Goal: Communication & Community: Ask a question

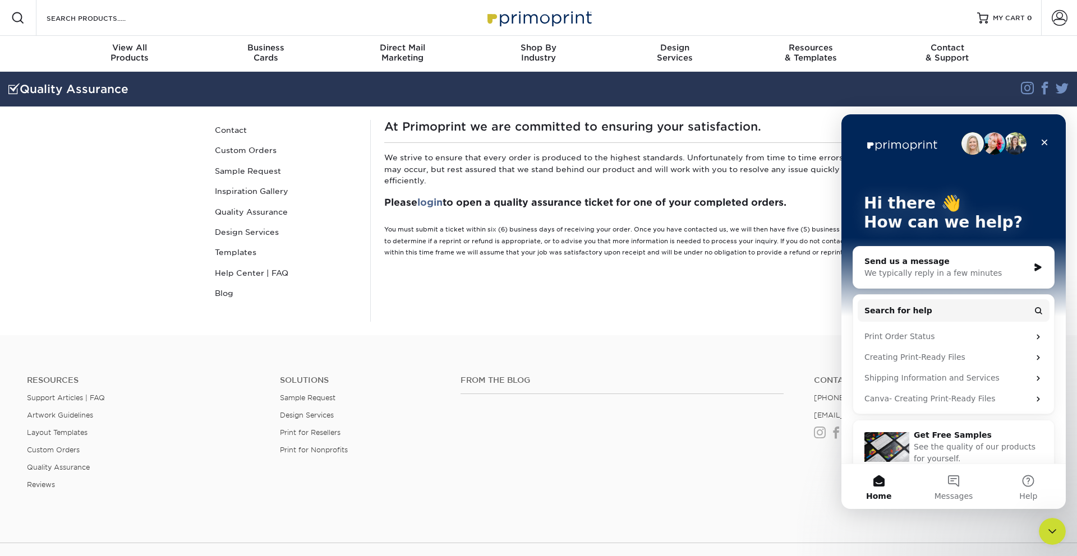
scroll to position [15, 0]
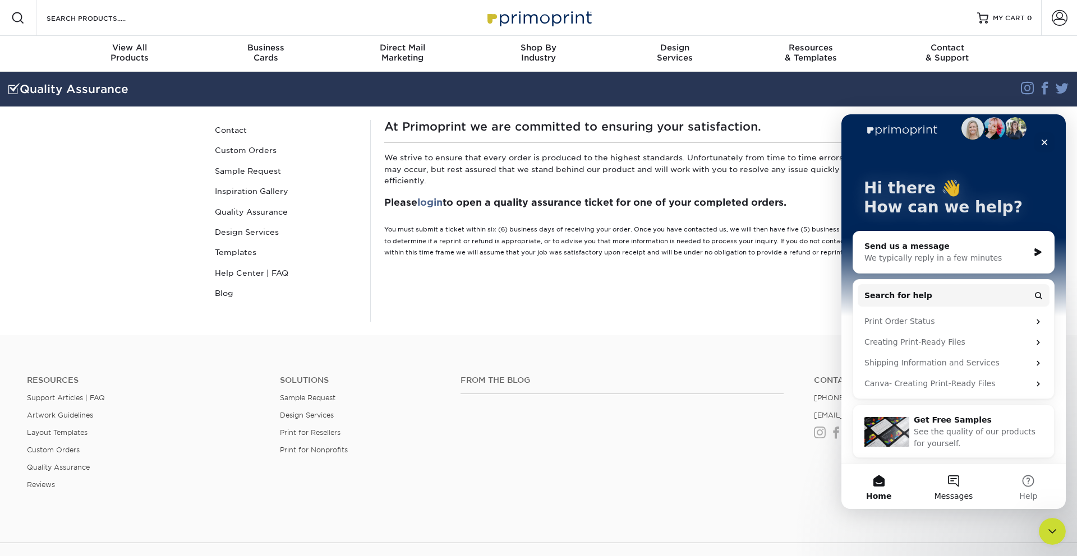
click at [943, 489] on button "Messages" at bounding box center [953, 486] width 75 height 45
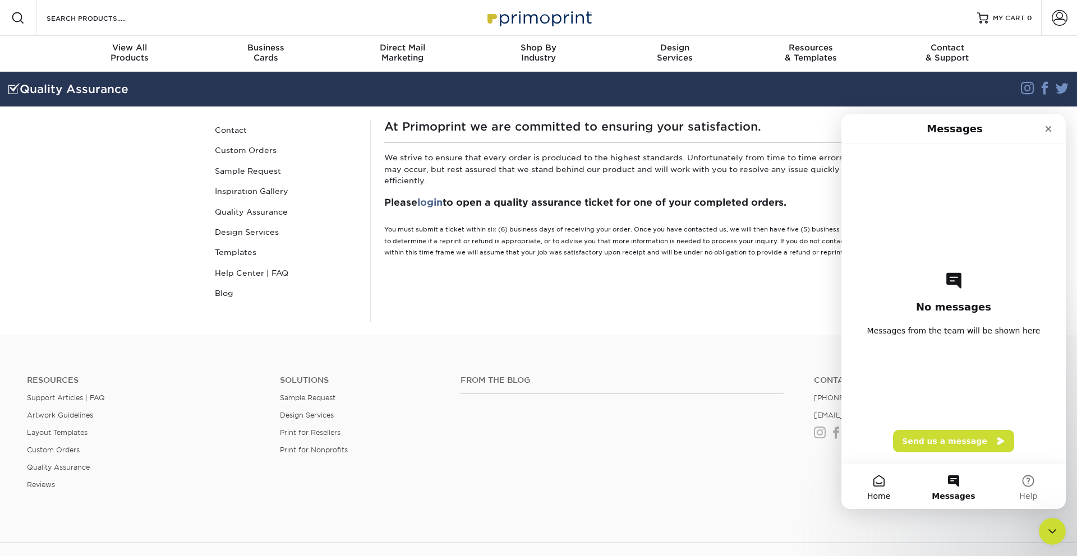
click at [874, 472] on button "Home" at bounding box center [878, 486] width 75 height 45
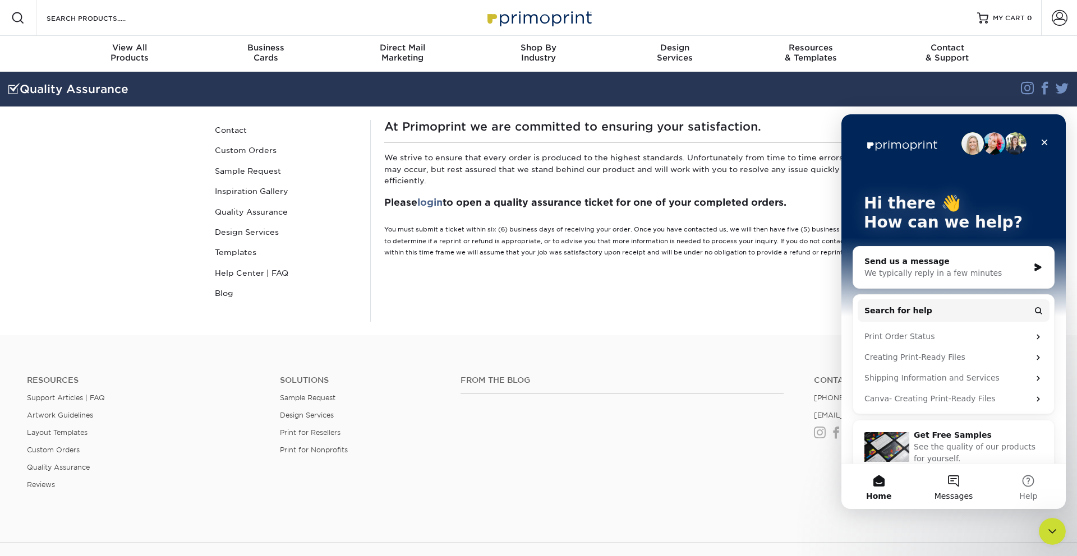
click at [952, 485] on button "Messages" at bounding box center [953, 486] width 75 height 45
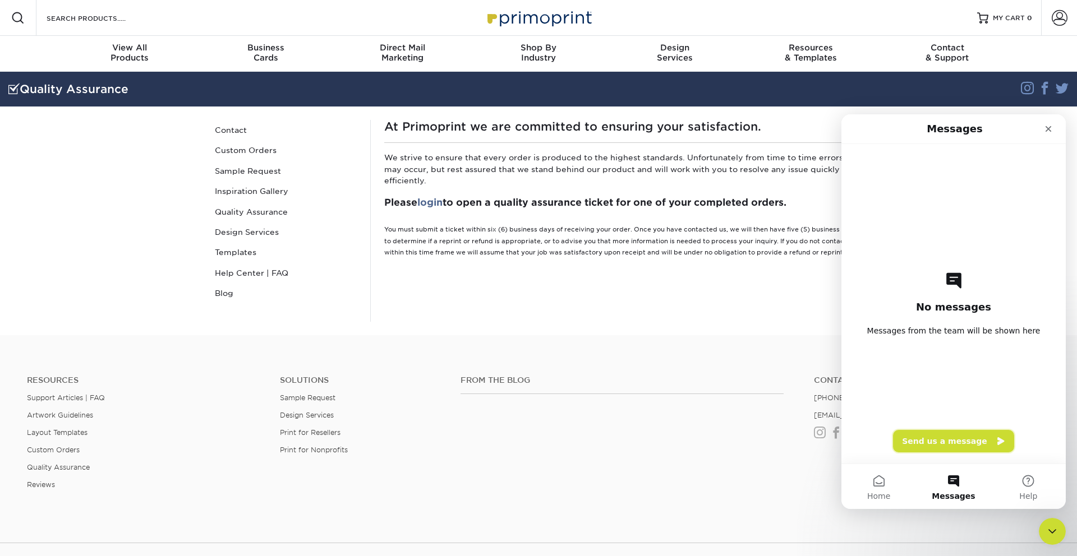
click at [968, 432] on button "Send us a message" at bounding box center [953, 441] width 121 height 22
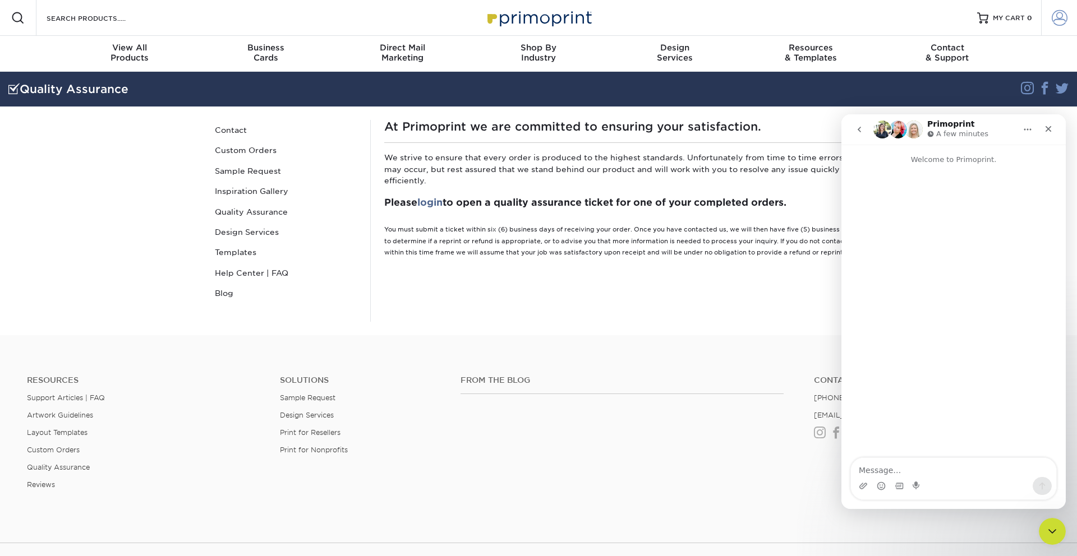
scroll to position [3, 0]
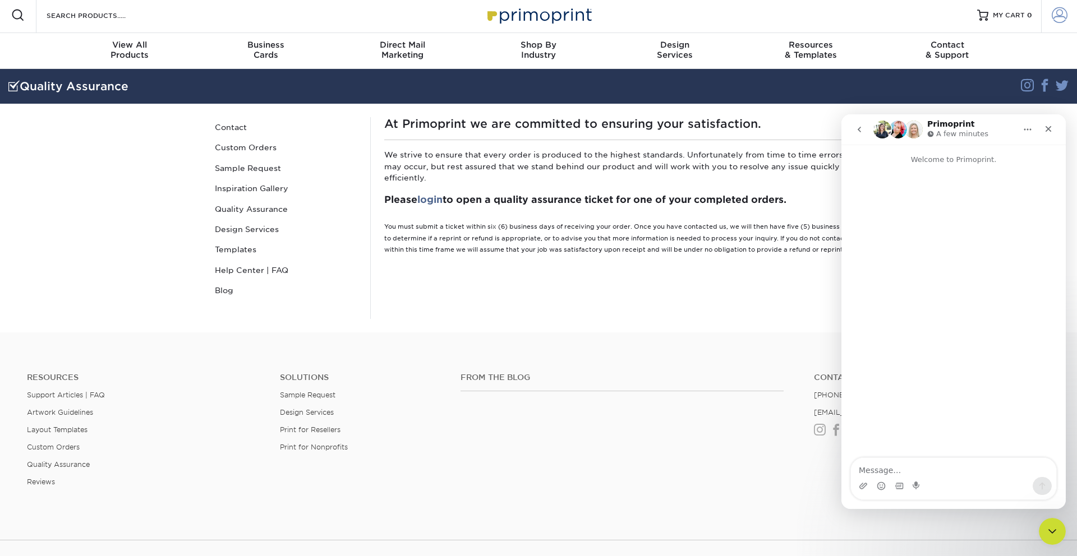
click at [1058, 22] on link "Account" at bounding box center [1059, 15] width 36 height 36
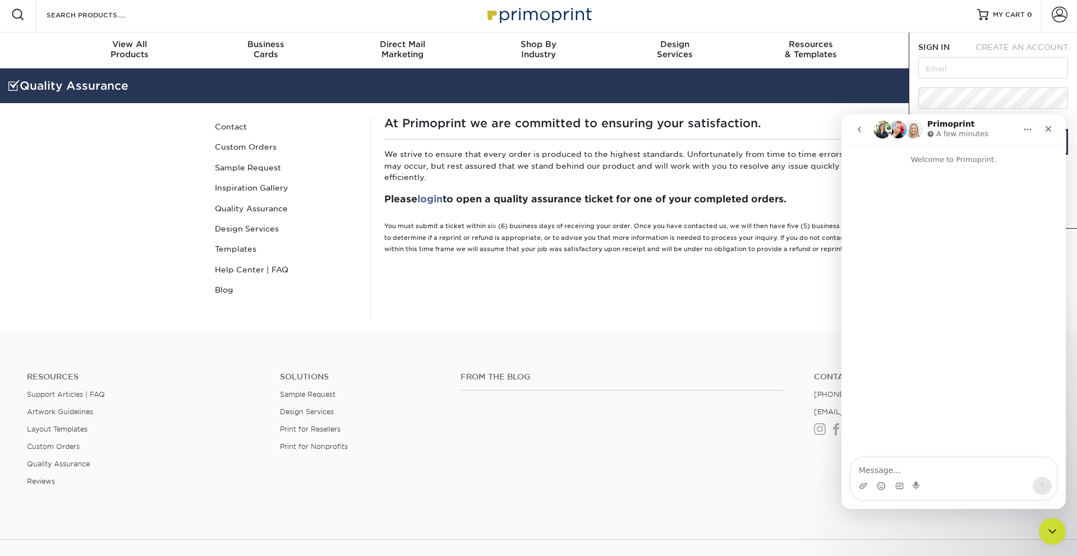
click at [1038, 125] on button "Home" at bounding box center [1027, 129] width 21 height 21
click at [1045, 125] on icon "Close" at bounding box center [1048, 129] width 9 height 9
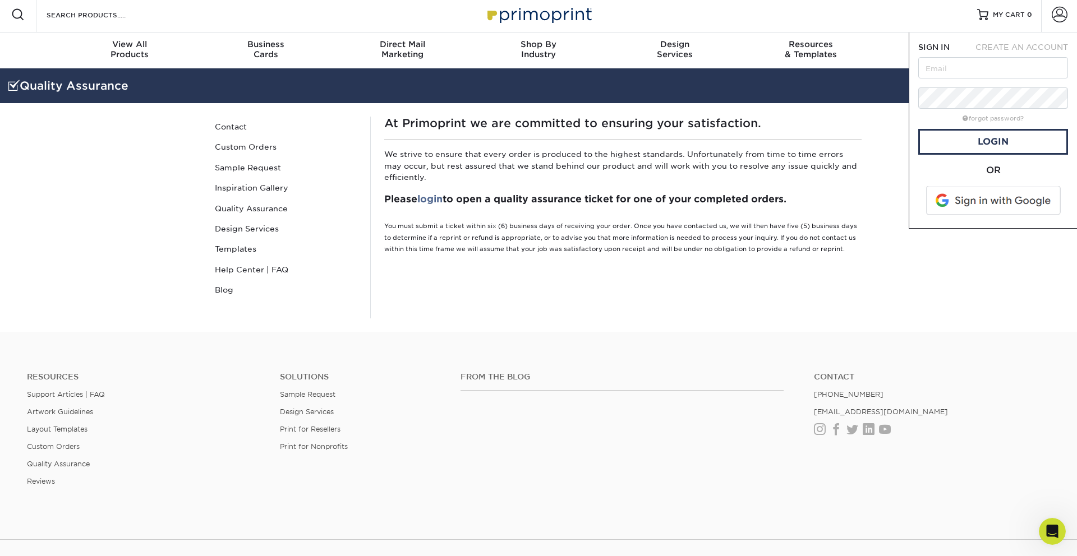
scroll to position [0, 0]
click at [977, 204] on span at bounding box center [994, 200] width 143 height 29
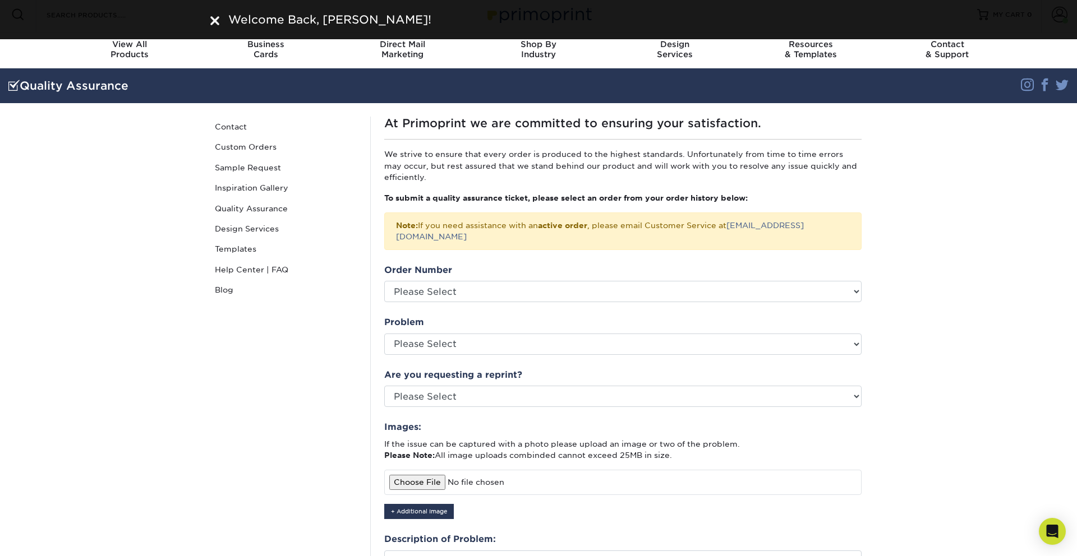
click at [219, 23] on img at bounding box center [214, 20] width 9 height 9
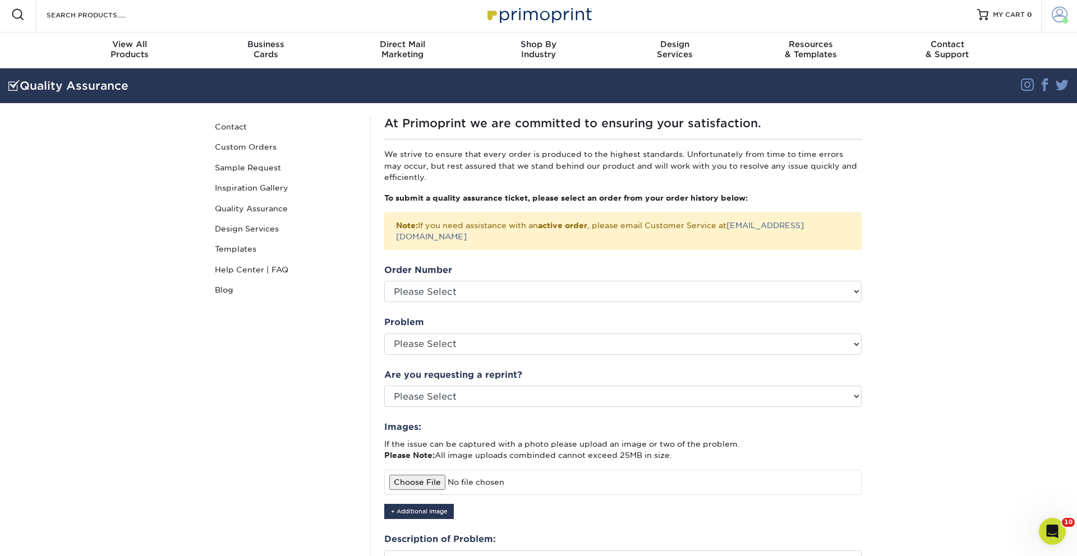
click at [1057, 17] on span at bounding box center [1060, 15] width 16 height 16
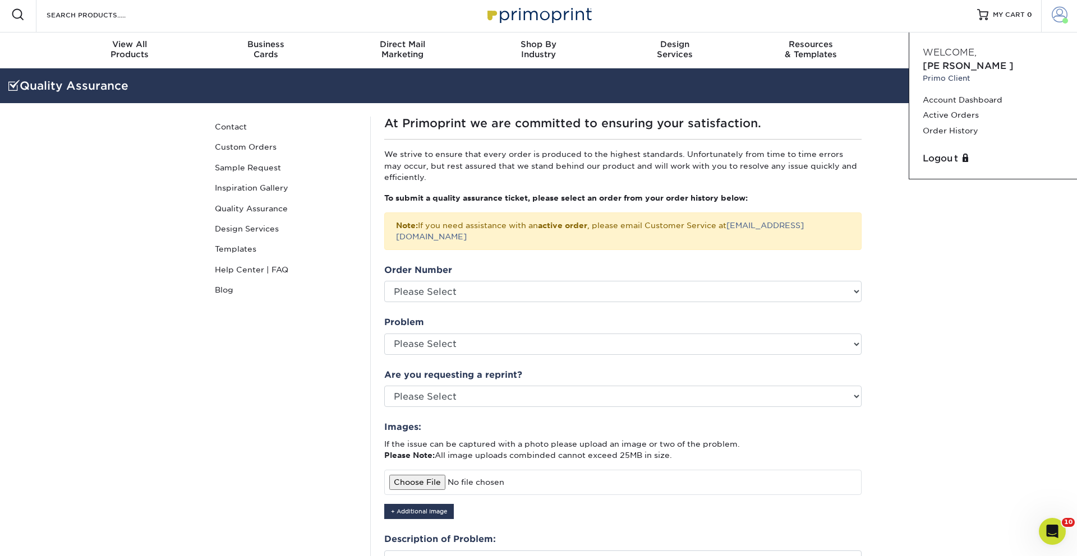
click at [1053, 20] on span at bounding box center [1060, 15] width 16 height 16
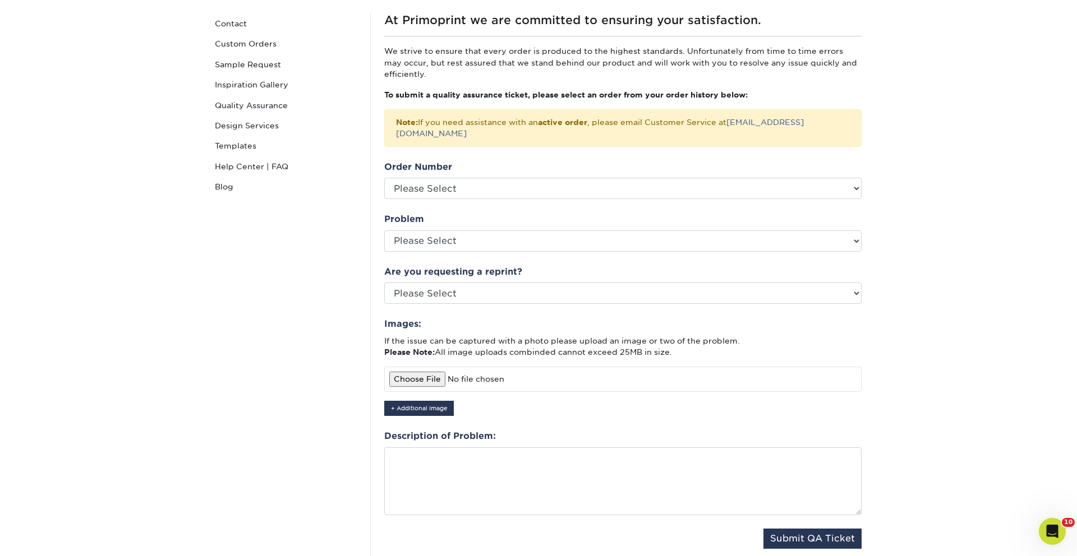
scroll to position [108, 0]
click at [1035, 533] on section "Quality Assurance Instagram Facebook Twitter Quality Assurance Contact Custom O…" at bounding box center [538, 291] width 1077 height 655
click at [1058, 534] on div "Open Intercom Messenger" at bounding box center [1050, 530] width 37 height 37
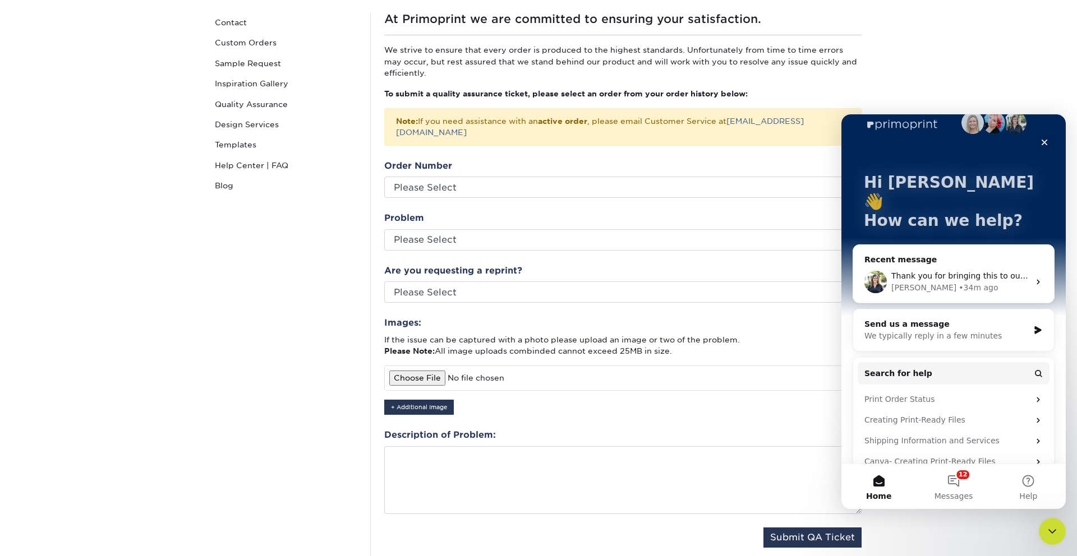
scroll to position [30, 0]
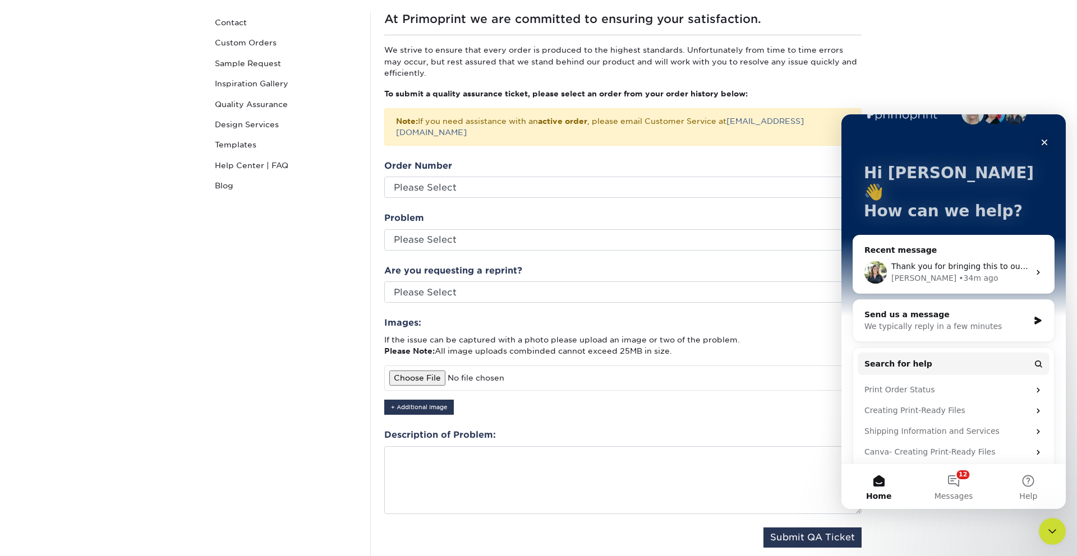
click at [956, 273] on div "[PERSON_NAME] • 34m ago" at bounding box center [960, 279] width 138 height 12
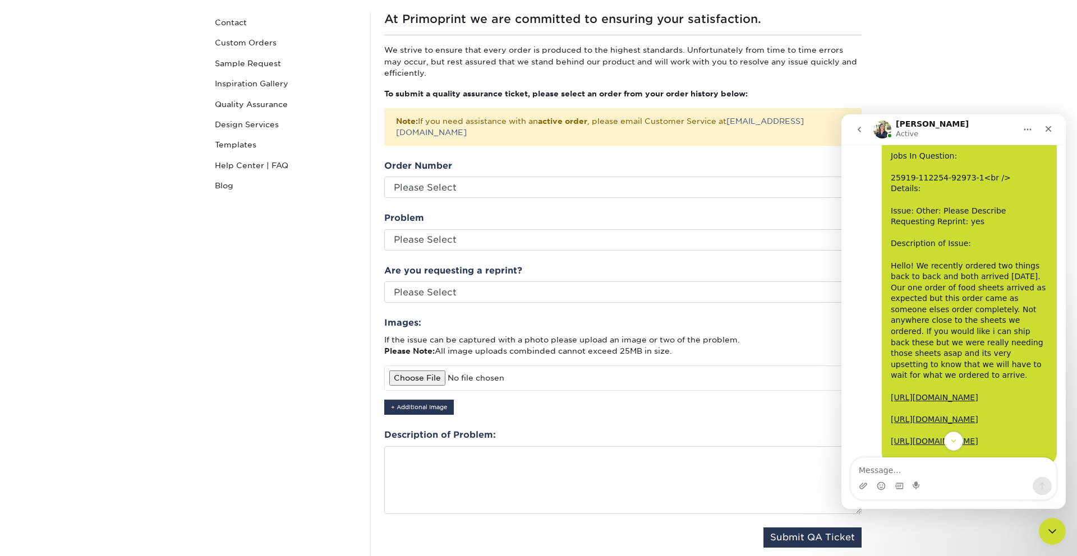
scroll to position [95, 0]
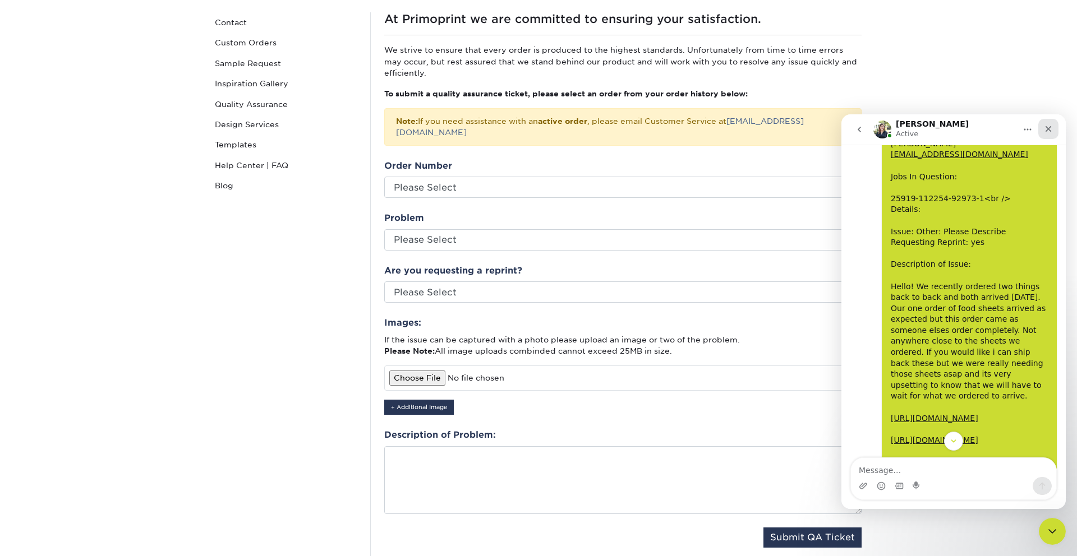
click at [1049, 126] on icon "Close" at bounding box center [1048, 129] width 9 height 9
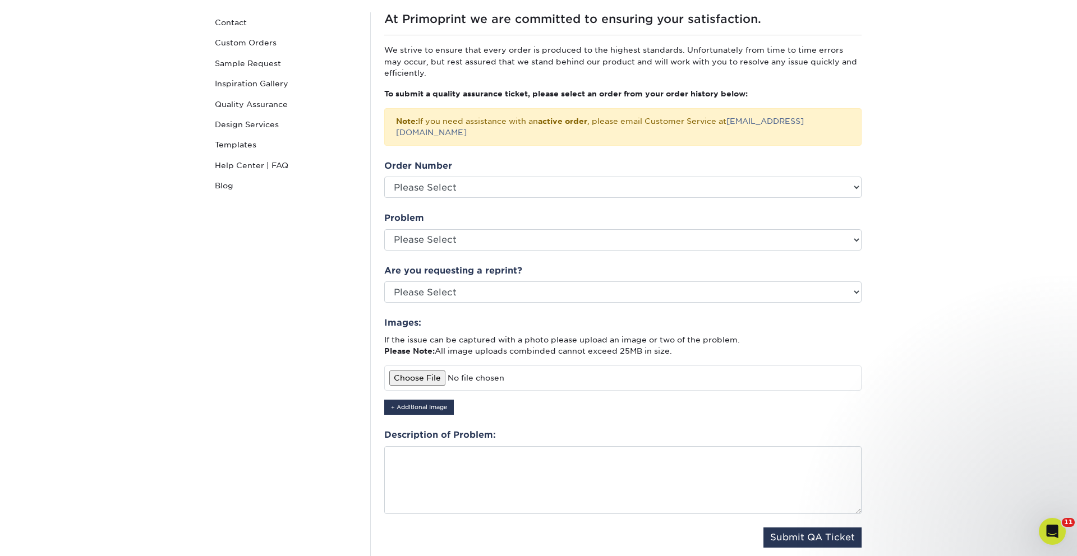
scroll to position [303, 0]
